Goal: Check status: Check status

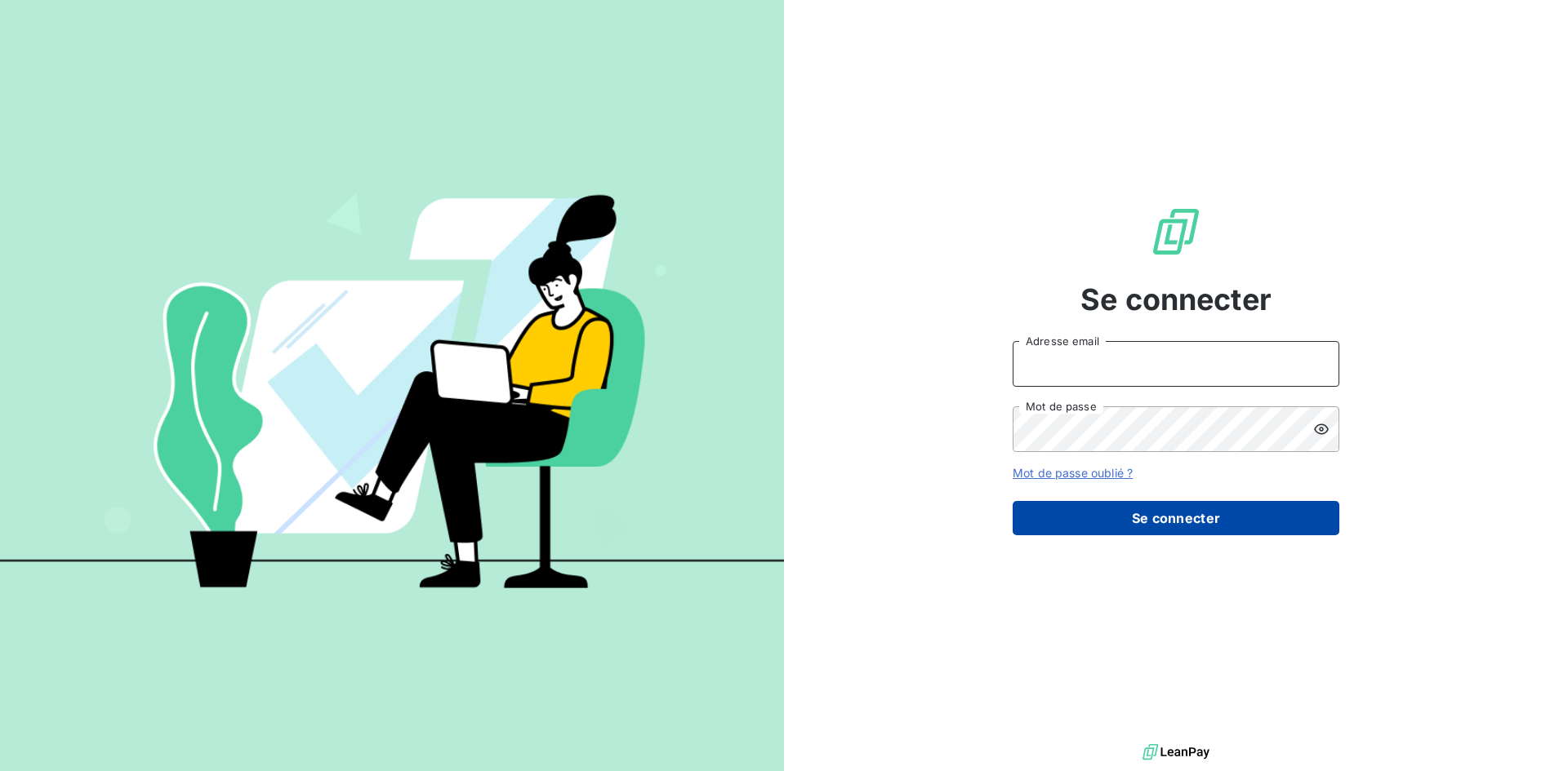
type input "[PERSON_NAME][EMAIL_ADDRESS][DOMAIN_NAME]"
click at [1260, 524] on button "Se connecter" at bounding box center [1176, 518] width 327 height 34
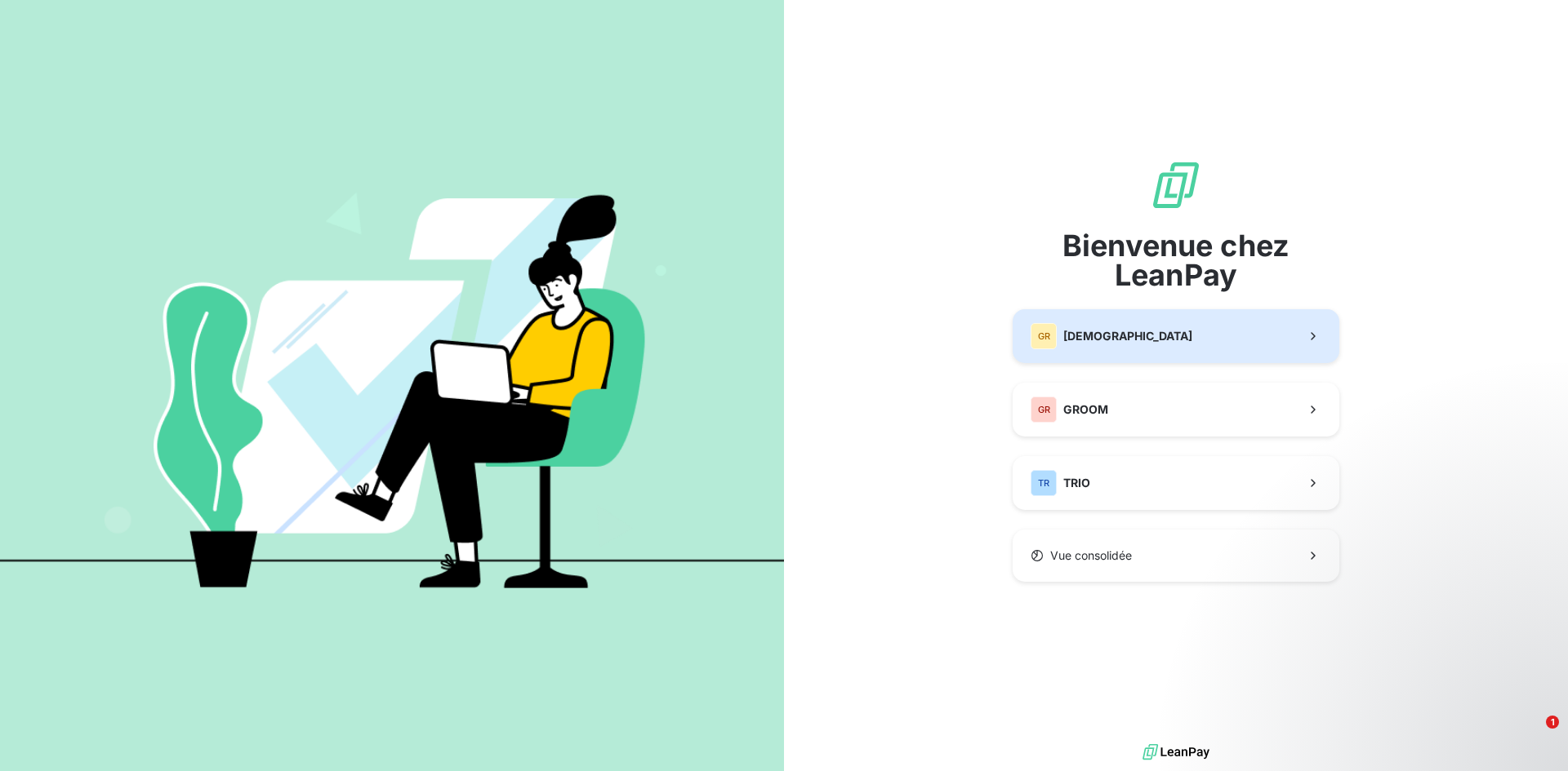
click at [1121, 332] on span "[DEMOGRAPHIC_DATA]" at bounding box center [1127, 337] width 129 height 17
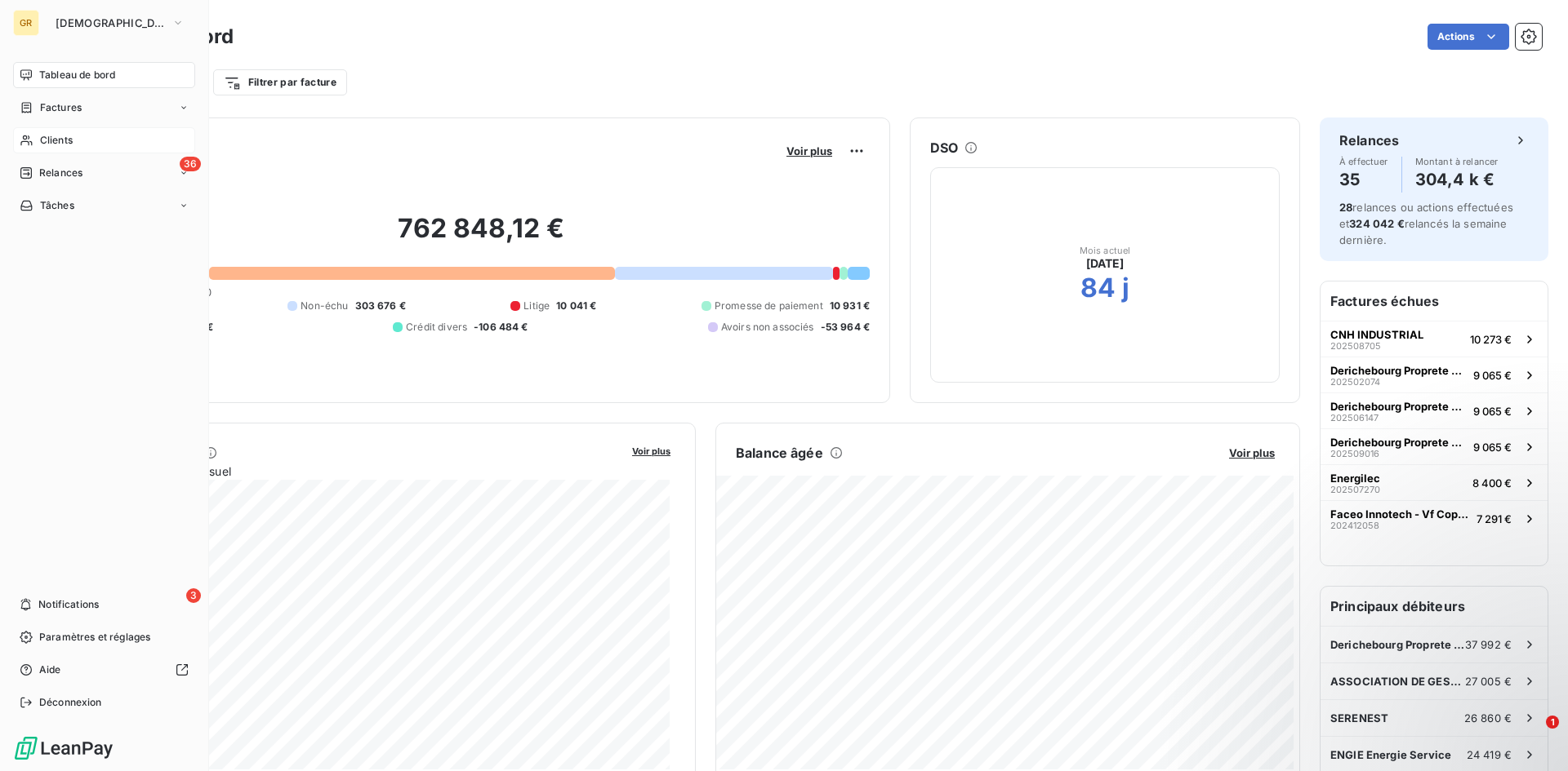
click at [114, 133] on div "Clients" at bounding box center [104, 140] width 182 height 26
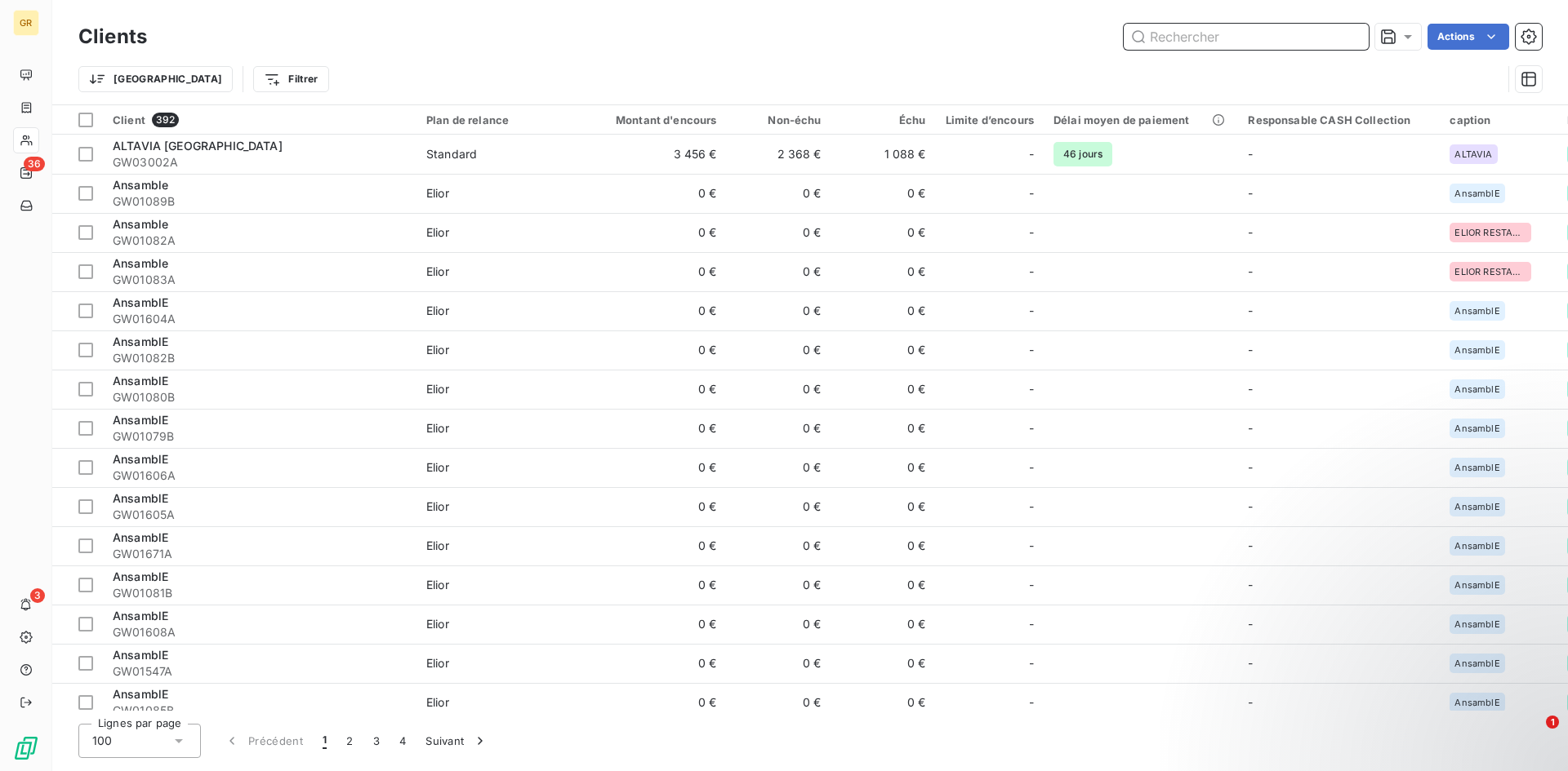
click at [1217, 34] on input "text" at bounding box center [1246, 37] width 245 height 26
paste input "GW03190"
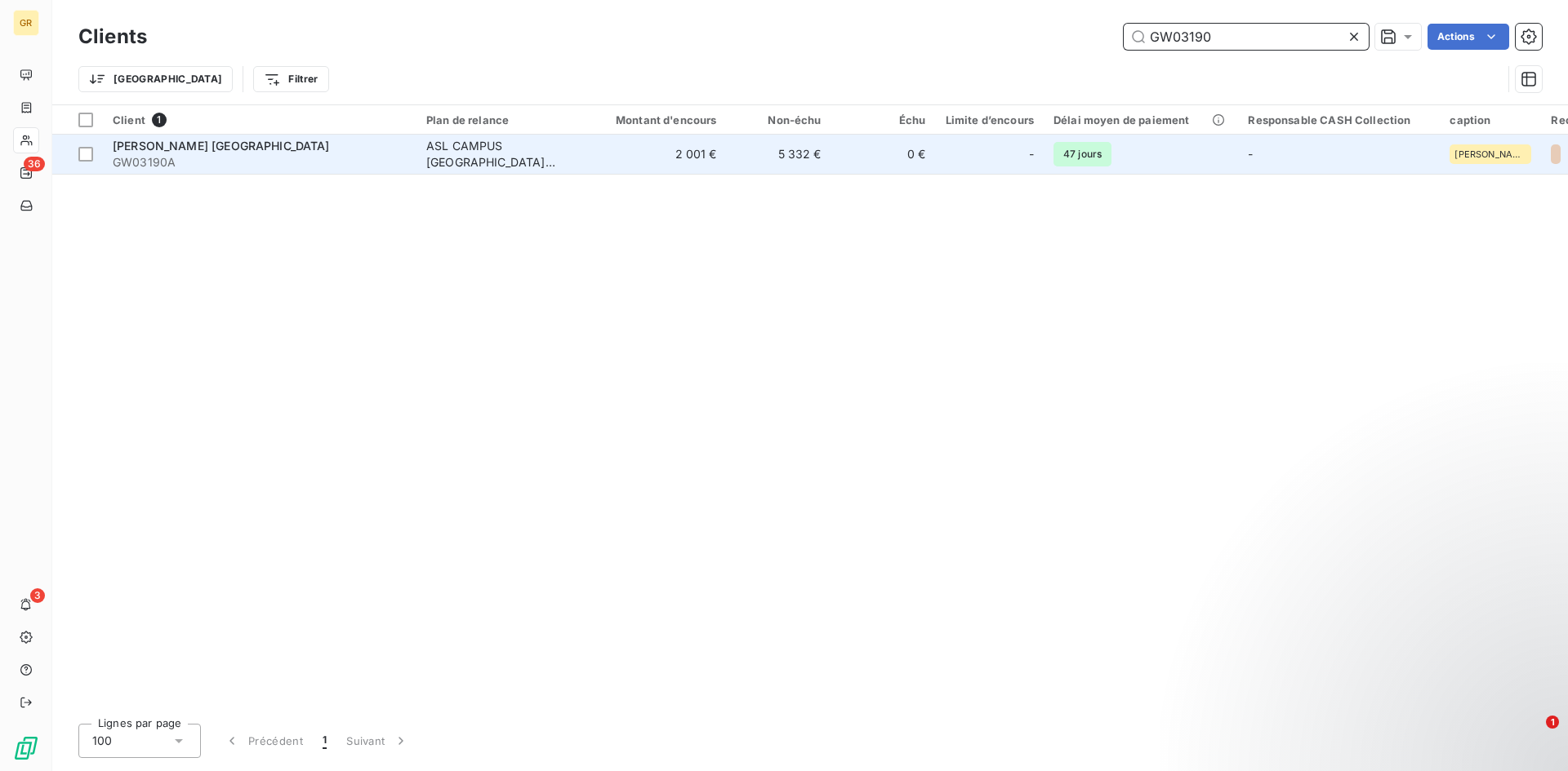
type input "GW03190"
click at [241, 143] on span "[PERSON_NAME] [GEOGRAPHIC_DATA]" at bounding box center [221, 146] width 217 height 14
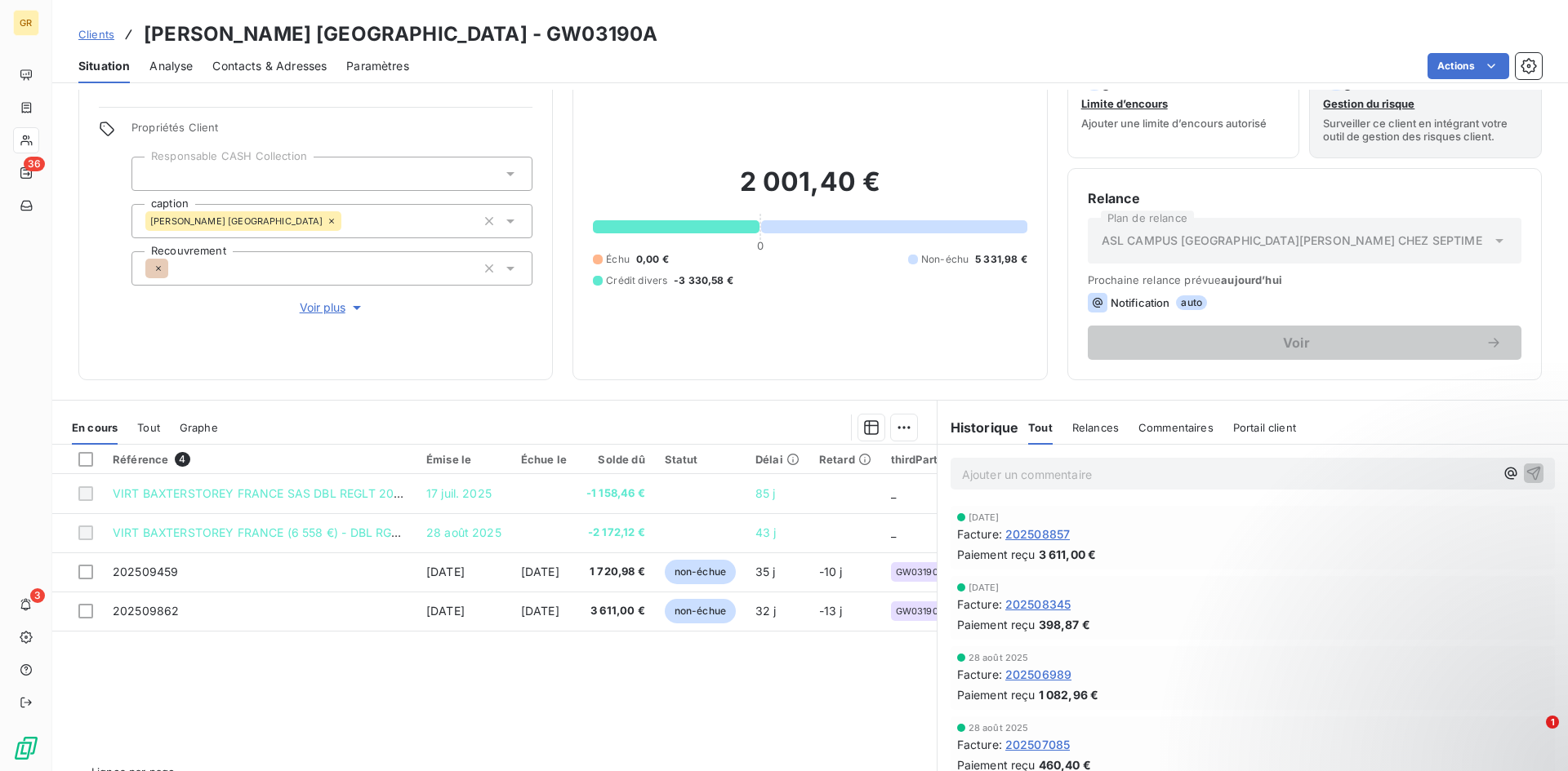
scroll to position [82, 0]
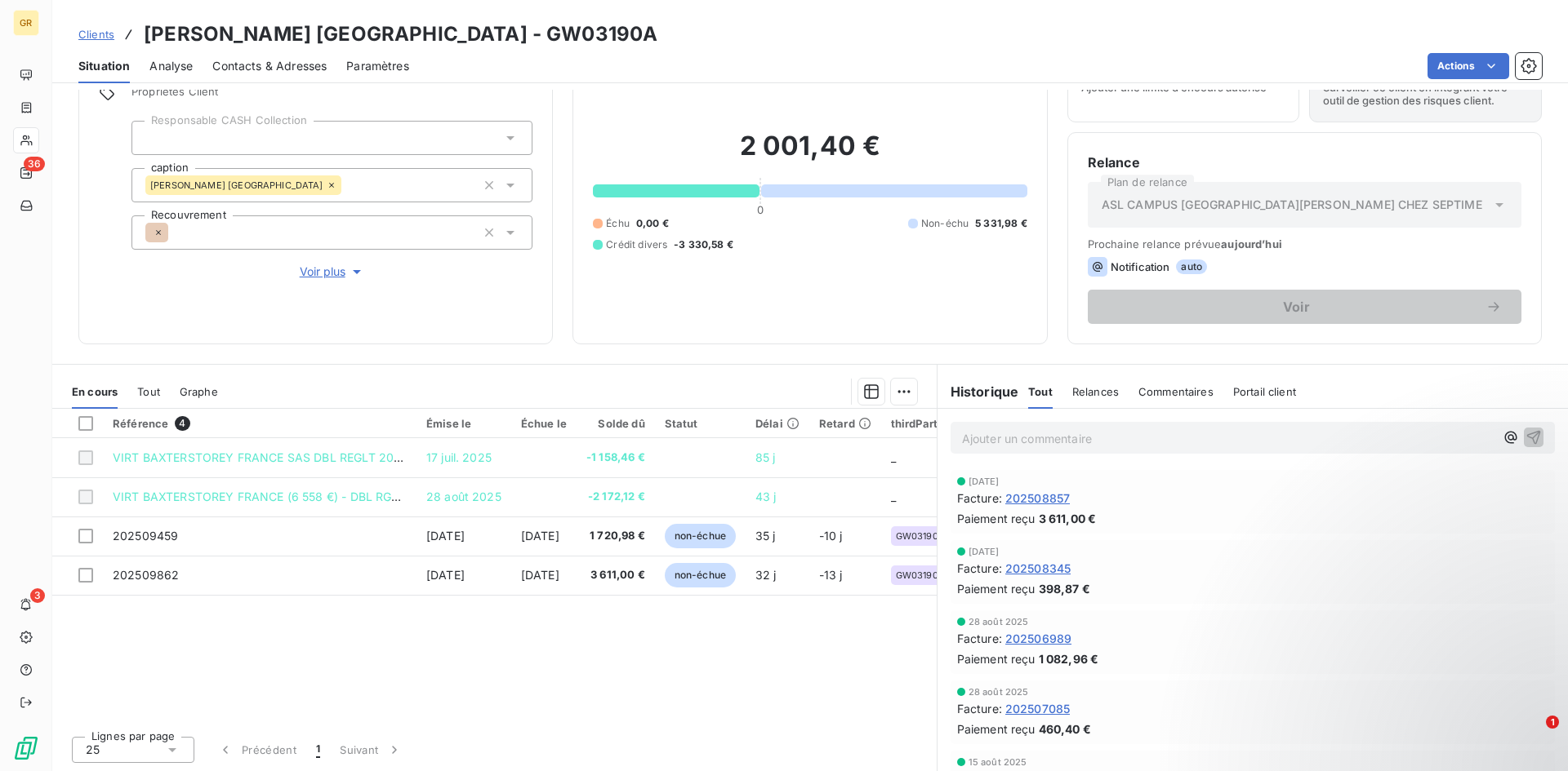
drag, startPoint x: 132, startPoint y: 405, endPoint x: 141, endPoint y: 394, distance: 14.2
click at [135, 403] on div "En cours Tout Graphe" at bounding box center [494, 392] width 885 height 34
click at [142, 392] on span "Tout" at bounding box center [149, 392] width 23 height 13
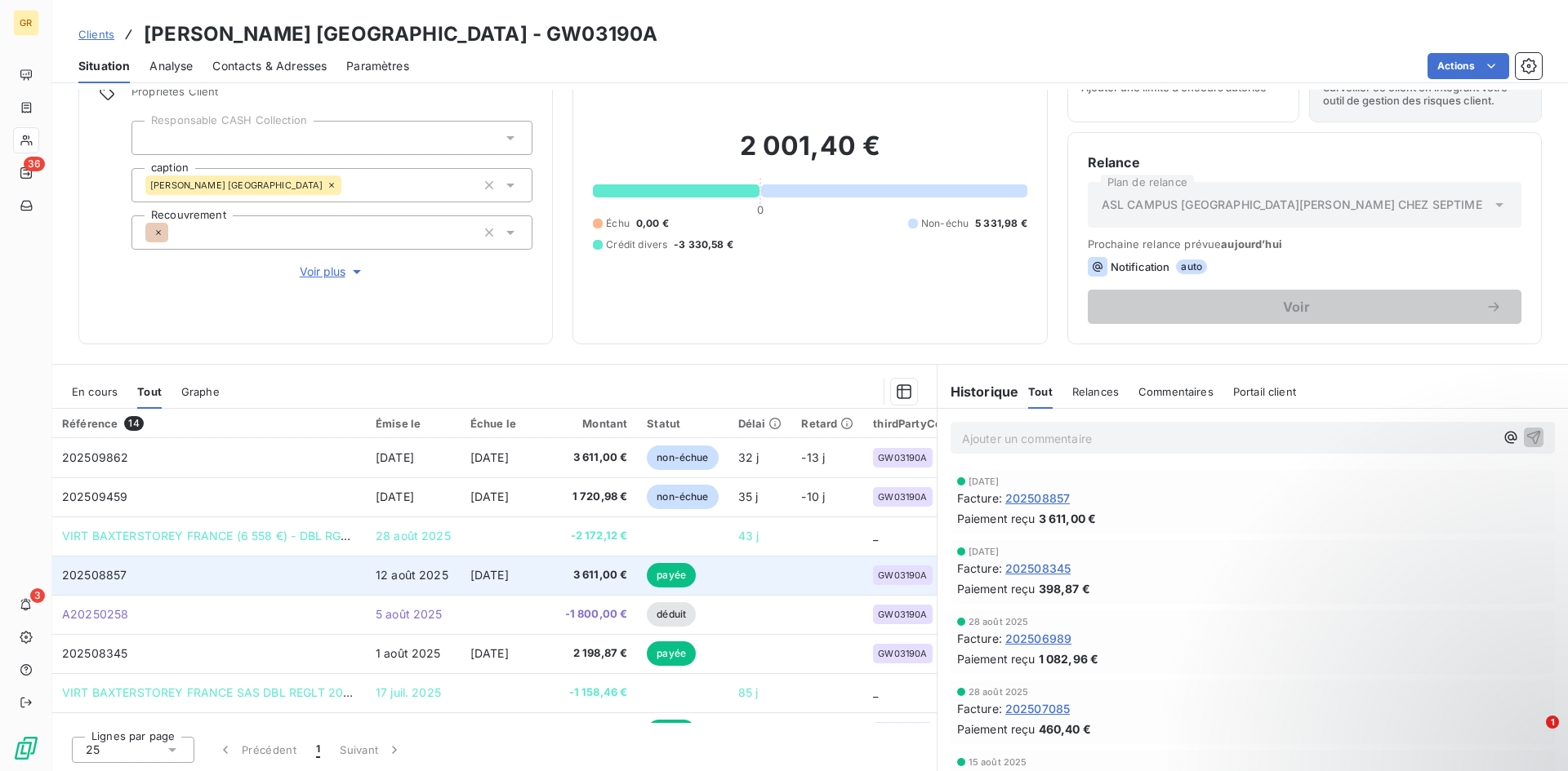
click at [473, 565] on td "[DATE]" at bounding box center [508, 575] width 95 height 39
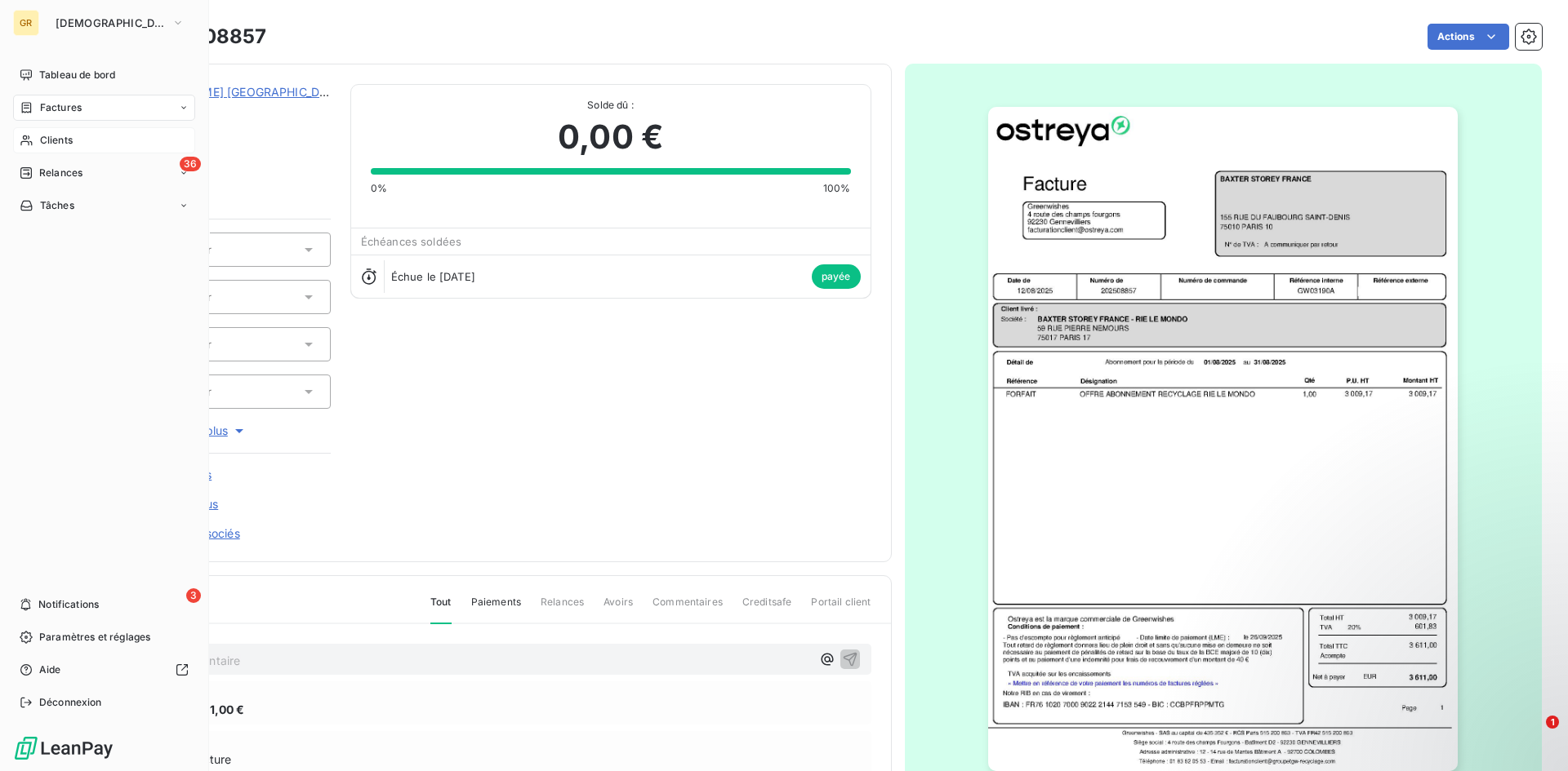
click at [43, 136] on span "Clients" at bounding box center [56, 140] width 32 height 15
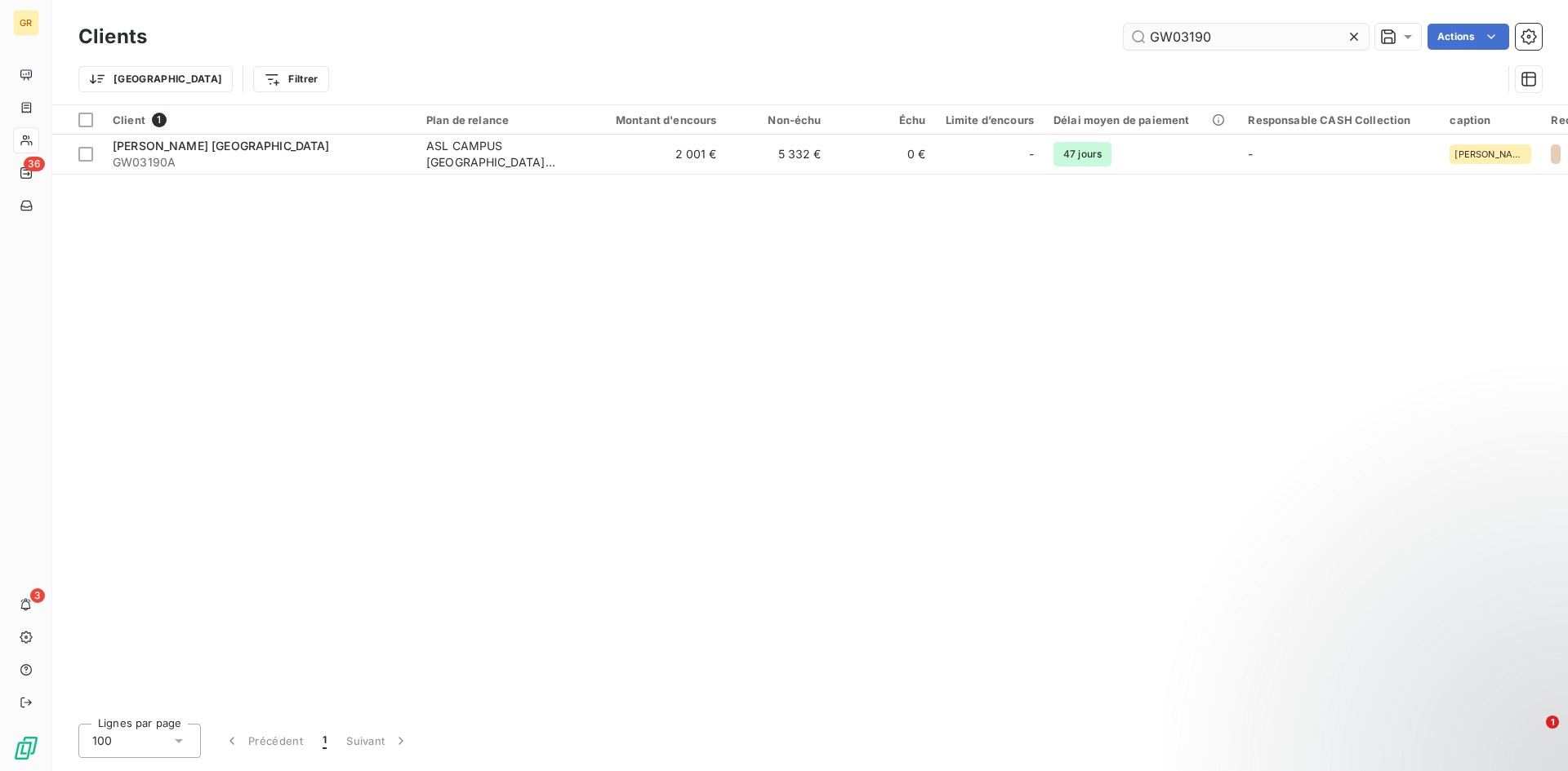
click at [1198, 34] on input "GW03190" at bounding box center [1246, 37] width 245 height 26
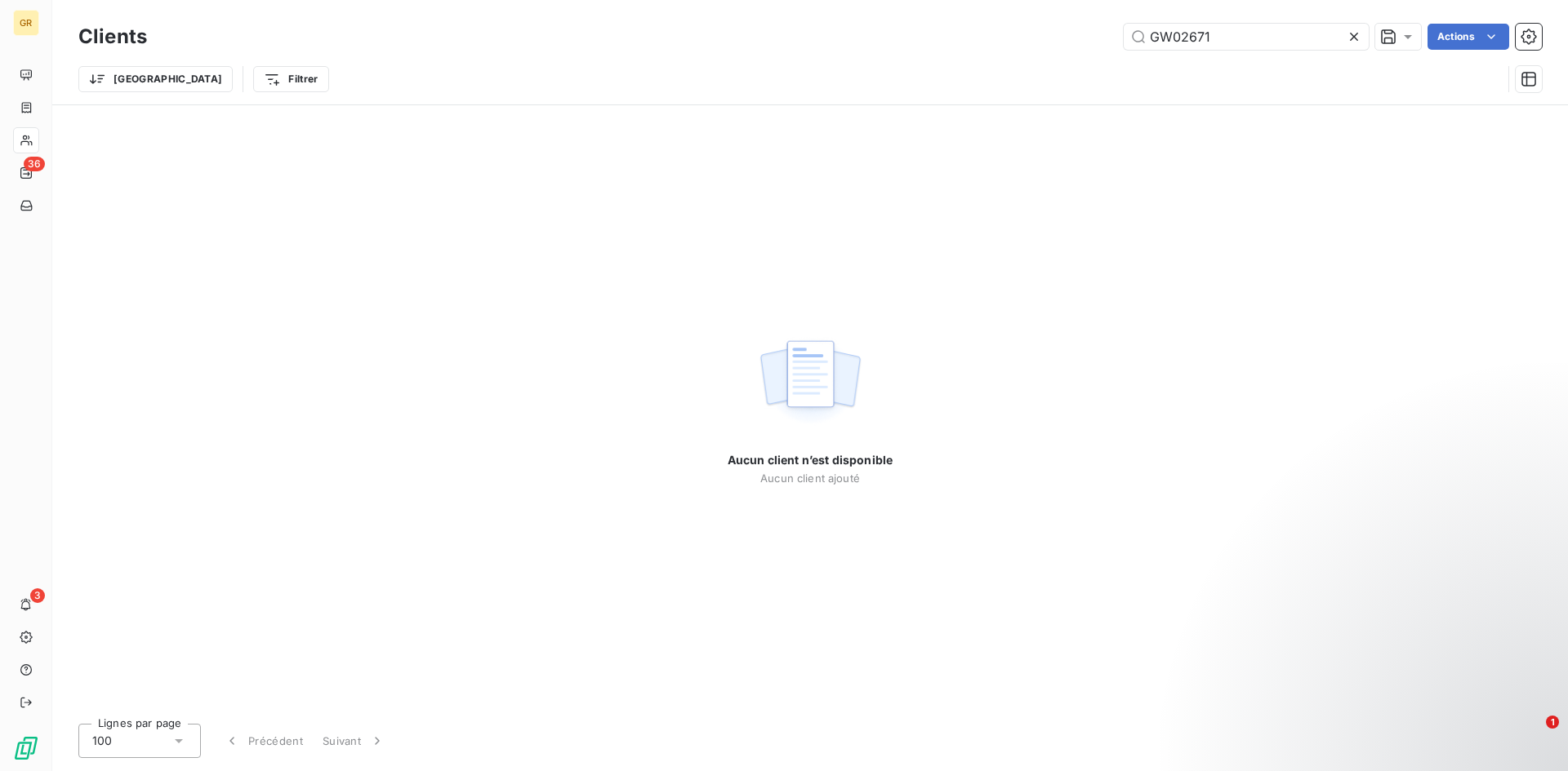
type input "GW02671"
click at [1220, 36] on input "GW02671" at bounding box center [1246, 37] width 245 height 26
